Goal: Task Accomplishment & Management: Manage account settings

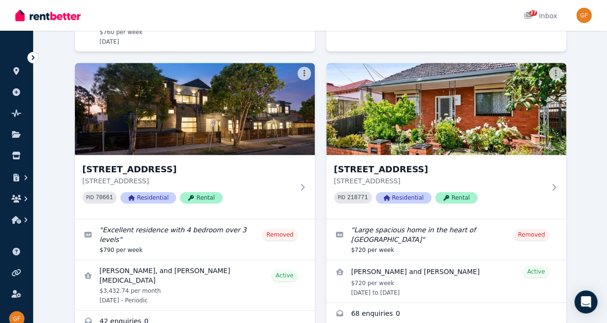
scroll to position [292, 0]
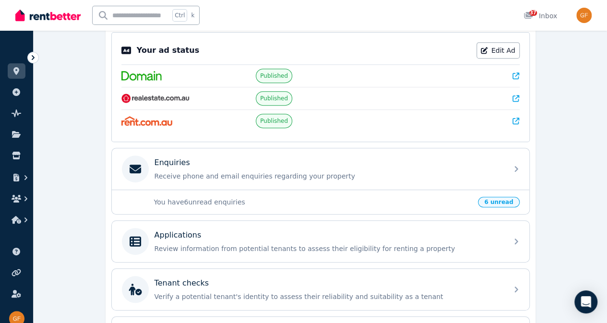
scroll to position [290, 0]
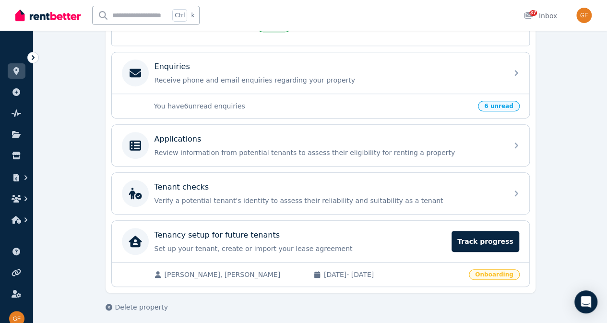
click at [496, 237] on span "Track progress" at bounding box center [485, 241] width 67 height 21
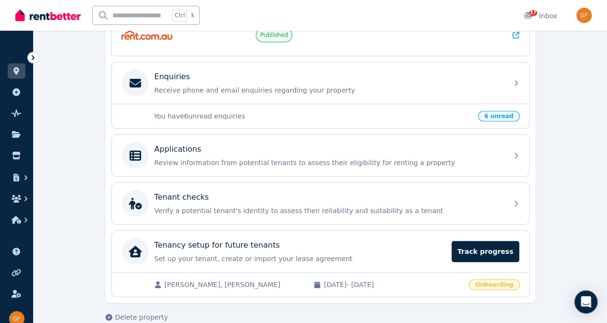
scroll to position [282, 0]
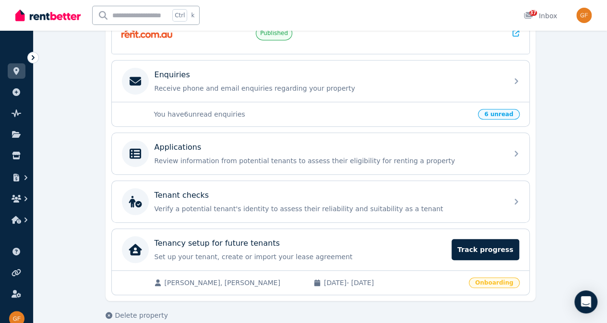
click at [420, 159] on p "Review information from potential tenants to assess their eligibility for renti…" at bounding box center [328, 161] width 347 height 10
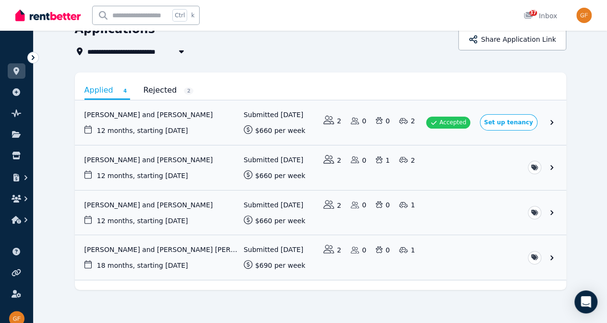
scroll to position [54, 0]
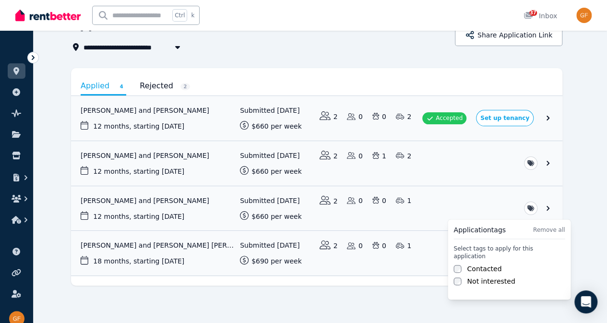
click at [569, 203] on html "**********" at bounding box center [303, 107] width 607 height 323
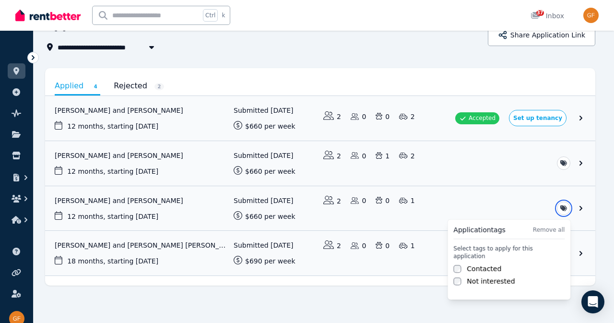
click at [579, 206] on html "**********" at bounding box center [307, 107] width 614 height 323
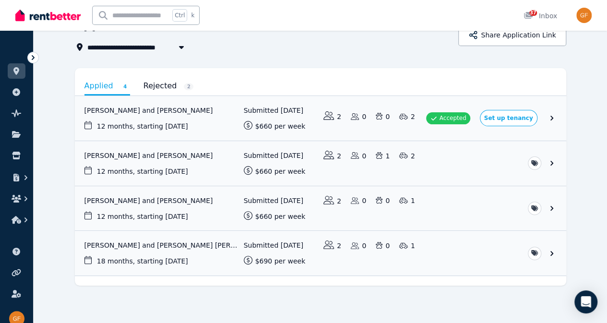
click at [566, 206] on link "View application: Salma Young and Ziwei Fang" at bounding box center [320, 208] width 491 height 45
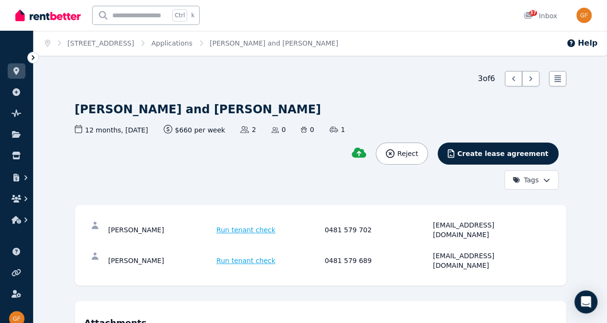
click at [532, 149] on span "Create lease agreement" at bounding box center [502, 154] width 91 height 10
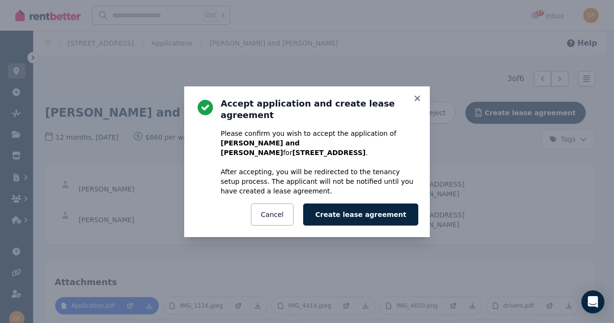
click at [388, 203] on button "Create lease agreement" at bounding box center [360, 214] width 115 height 22
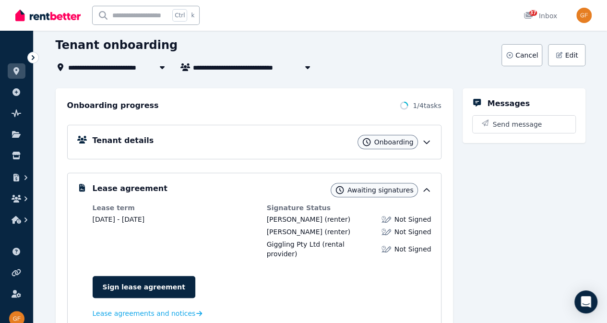
scroll to position [49, 0]
click at [426, 144] on icon at bounding box center [427, 142] width 10 height 10
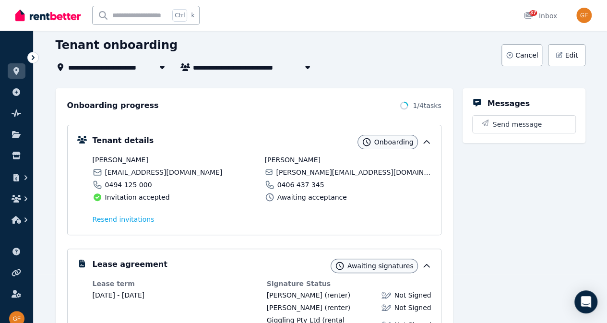
click at [426, 144] on icon at bounding box center [427, 142] width 10 height 10
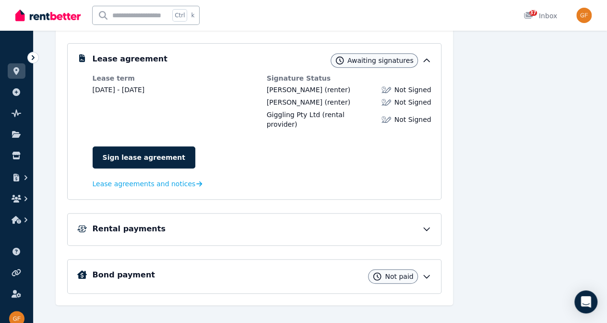
scroll to position [181, 0]
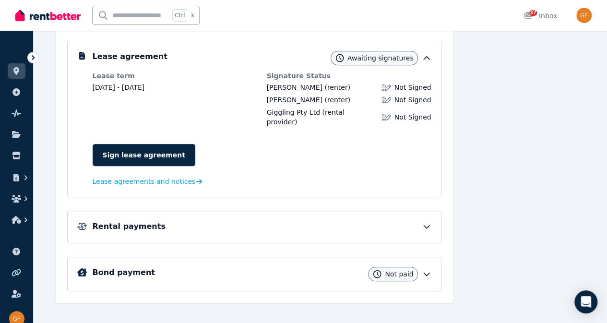
click at [423, 222] on icon at bounding box center [427, 227] width 10 height 10
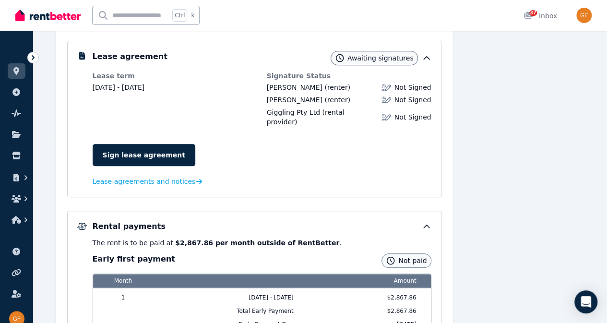
click at [424, 222] on icon at bounding box center [427, 227] width 10 height 10
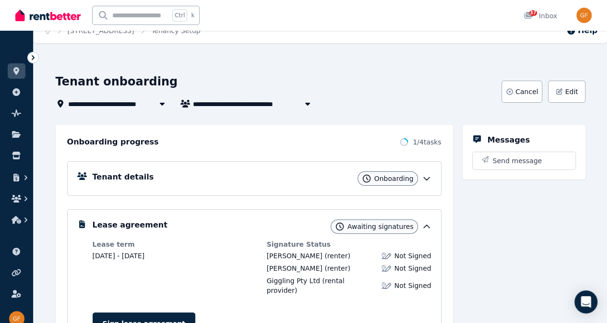
scroll to position [0, 0]
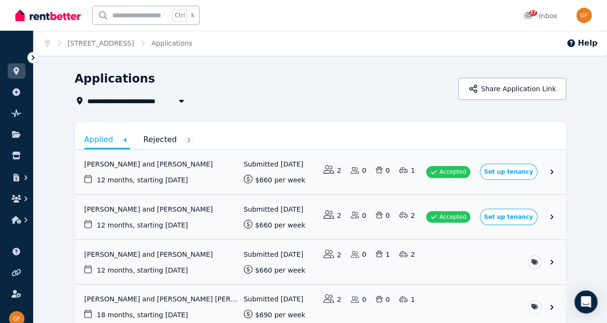
click at [391, 106] on div "**********" at bounding box center [264, 101] width 378 height 12
click at [422, 88] on div "Applications" at bounding box center [264, 80] width 378 height 18
